Goal: Task Accomplishment & Management: Complete application form

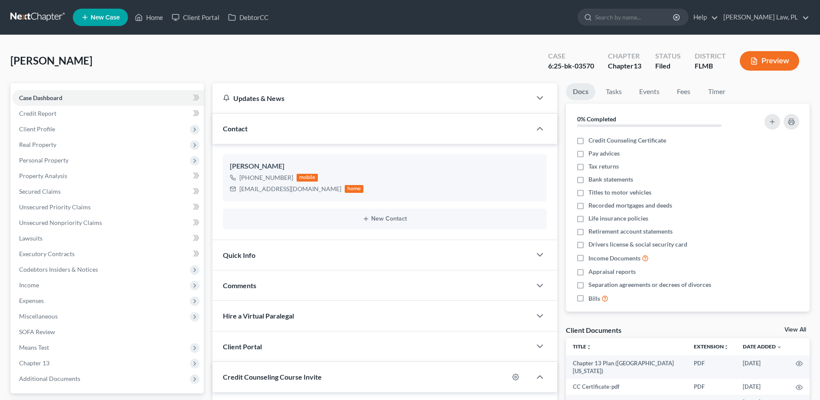
click at [108, 20] on span "New Case" at bounding box center [105, 17] width 29 height 7
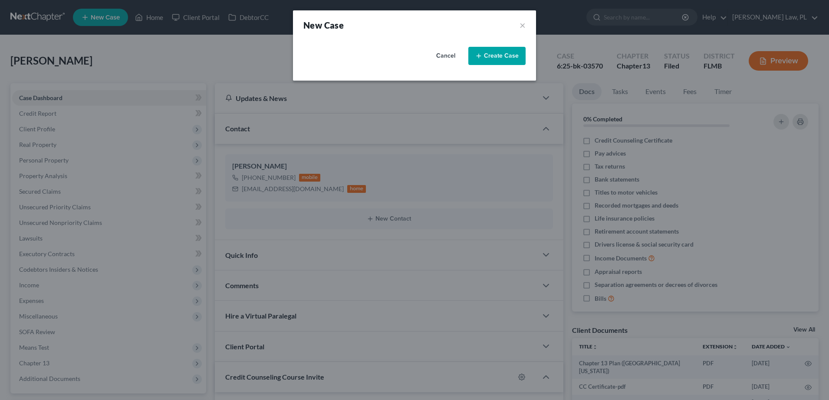
select select "15"
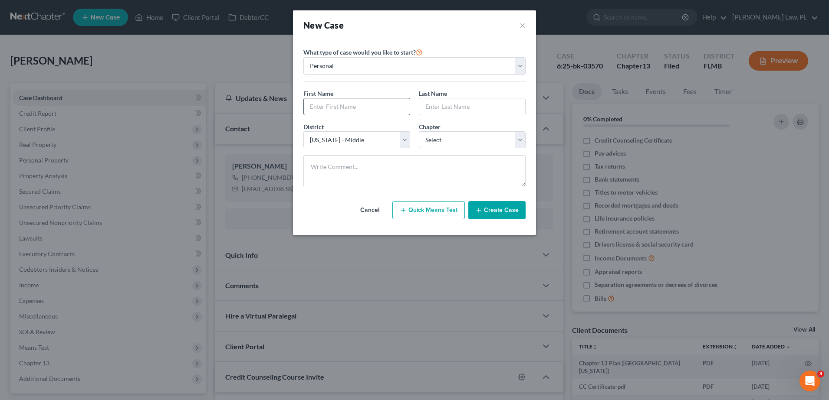
click at [341, 99] on input "text" at bounding box center [357, 106] width 106 height 16
type input "[PERSON_NAME]"
click at [429, 137] on select "Select 7 11 12 13" at bounding box center [472, 139] width 107 height 17
select select "0"
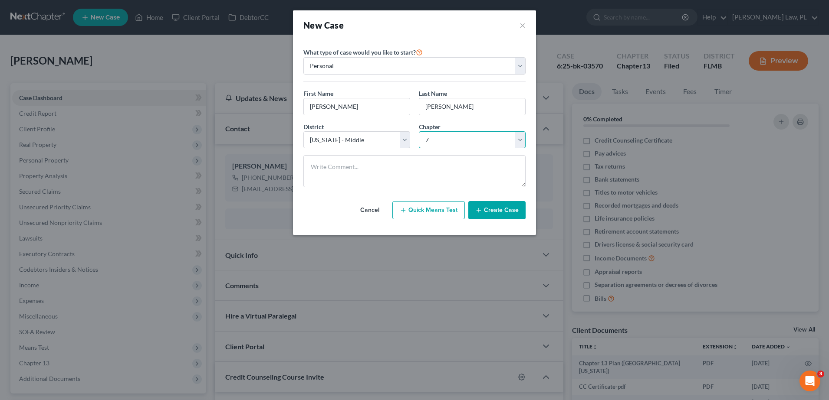
click at [419, 131] on select "Select 7 11 12 13" at bounding box center [472, 139] width 107 height 17
click at [492, 213] on button "Create Case" at bounding box center [496, 210] width 57 height 18
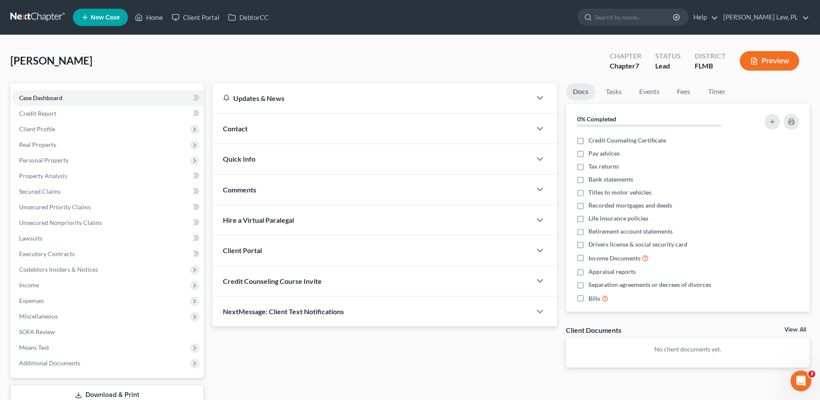
click at [267, 125] on div "Contact" at bounding box center [372, 129] width 319 height 30
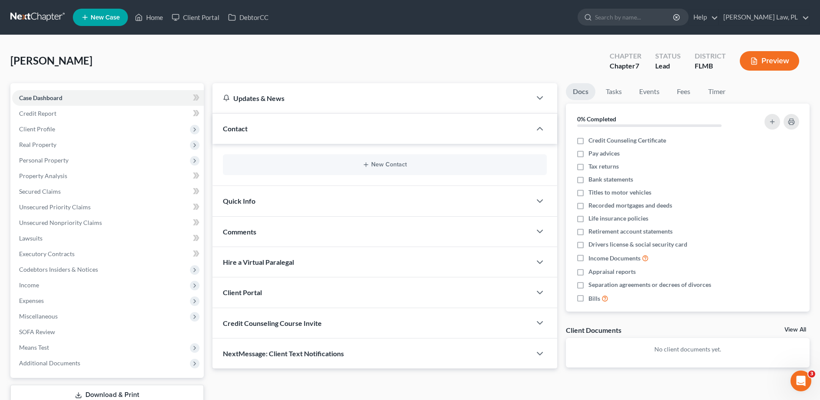
click at [293, 174] on div "New Contact" at bounding box center [385, 164] width 324 height 21
click at [305, 170] on div "New Contact" at bounding box center [385, 164] width 324 height 21
click at [356, 165] on button "New Contact" at bounding box center [385, 164] width 310 height 7
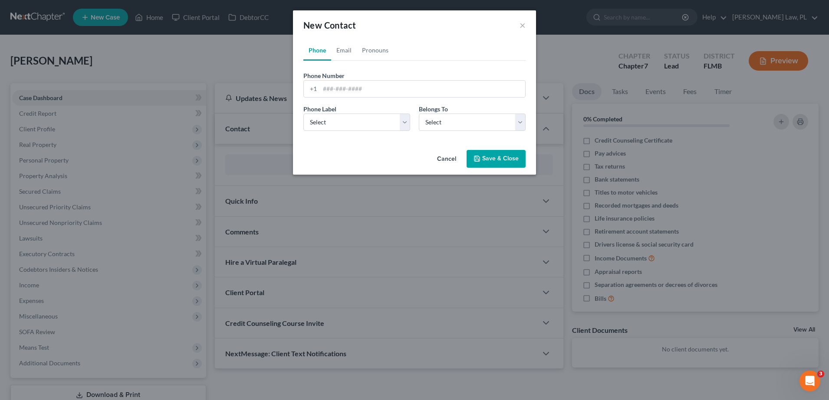
click at [342, 61] on div "Phone Number * +1 Ext. Phone Label * Select Mobile Home Work Other Belongs To *…" at bounding box center [414, 99] width 222 height 77
click at [345, 58] on link "Email" at bounding box center [344, 50] width 26 height 21
click at [367, 84] on input "email" at bounding box center [422, 89] width 205 height 16
type input "[EMAIL_ADDRESS][DOMAIN_NAME]"
click at [495, 158] on button "Save & Close" at bounding box center [495, 159] width 59 height 18
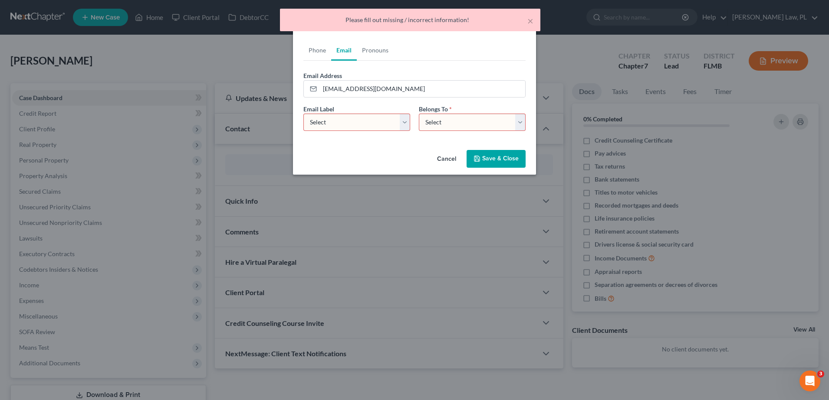
click at [384, 130] on select "Select Home Work Other" at bounding box center [356, 122] width 107 height 17
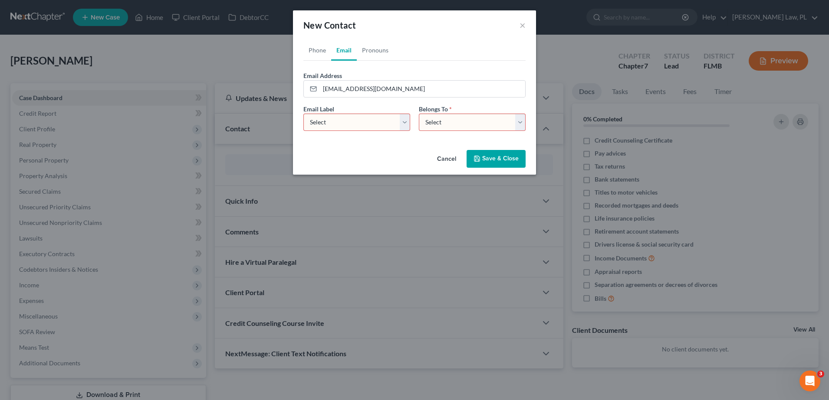
select select "0"
click at [303, 114] on select "Select Home Work Other" at bounding box center [356, 122] width 107 height 17
click at [462, 120] on select "Select Client Other" at bounding box center [472, 122] width 107 height 17
select select "0"
click at [419, 114] on select "Select Client Other" at bounding box center [472, 122] width 107 height 17
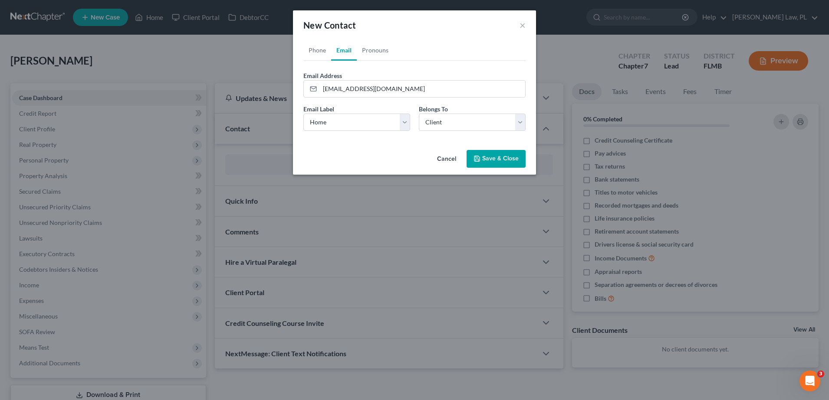
click at [482, 155] on button "Save & Close" at bounding box center [495, 159] width 59 height 18
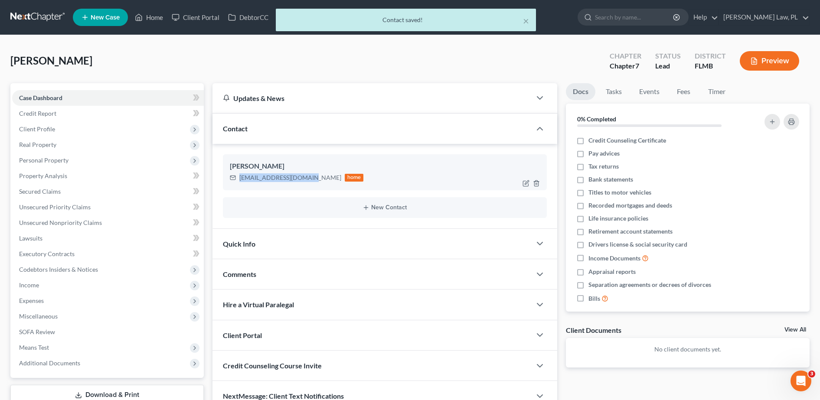
drag, startPoint x: 235, startPoint y: 181, endPoint x: 303, endPoint y: 187, distance: 67.9
click at [303, 187] on div "[PERSON_NAME] [EMAIL_ADDRESS][DOMAIN_NAME] home" at bounding box center [385, 172] width 324 height 36
copy div "[EMAIL_ADDRESS][DOMAIN_NAME]"
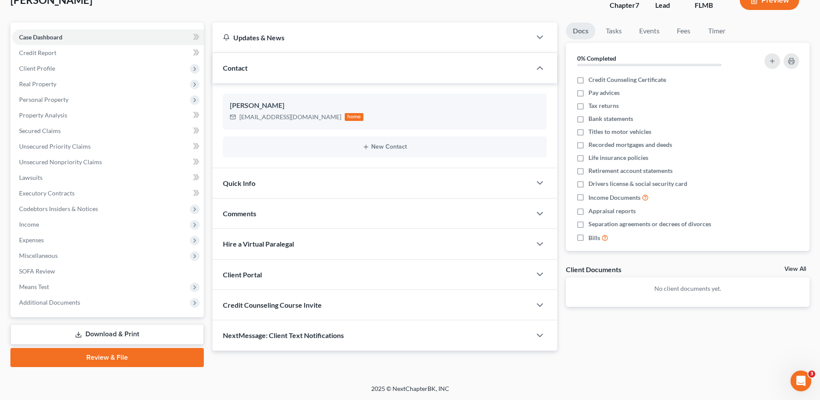
click at [314, 301] on span "Credit Counseling Course Invite" at bounding box center [272, 305] width 99 height 8
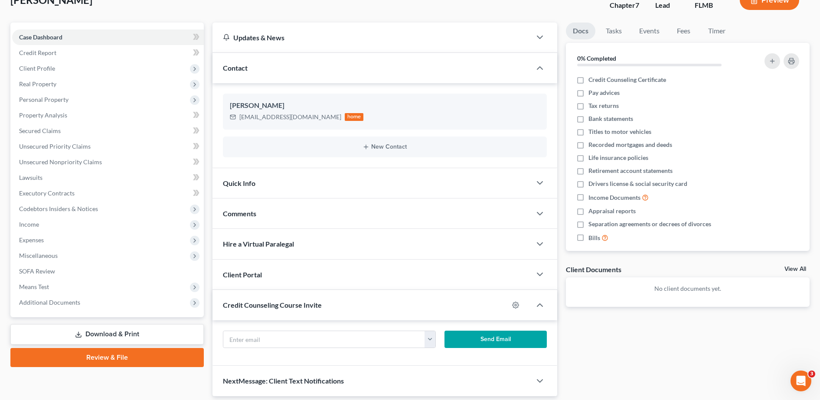
scroll to position [90, 0]
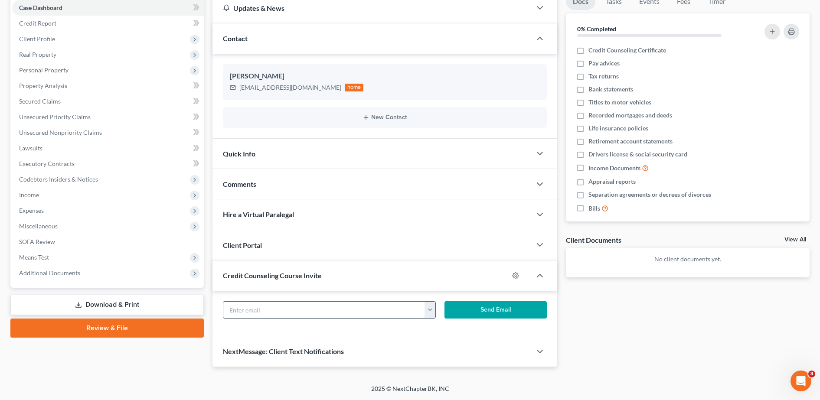
click at [305, 308] on input "text" at bounding box center [324, 310] width 202 height 16
paste input "[EMAIL_ADDRESS][DOMAIN_NAME]"
type input "[EMAIL_ADDRESS][DOMAIN_NAME]"
click at [490, 311] on button "Send Email" at bounding box center [496, 309] width 102 height 17
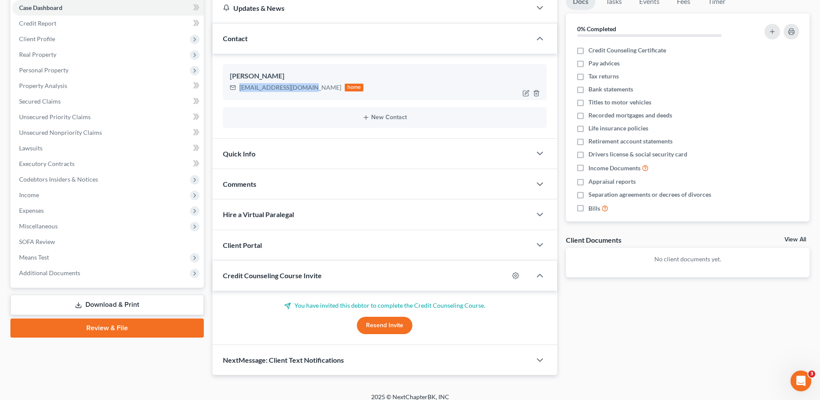
drag, startPoint x: 238, startPoint y: 88, endPoint x: 304, endPoint y: 90, distance: 66.0
click at [304, 90] on div "[EMAIL_ADDRESS][DOMAIN_NAME] home" at bounding box center [297, 87] width 134 height 11
copy div "[EMAIL_ADDRESS][DOMAIN_NAME]"
